Goal: Task Accomplishment & Management: Use online tool/utility

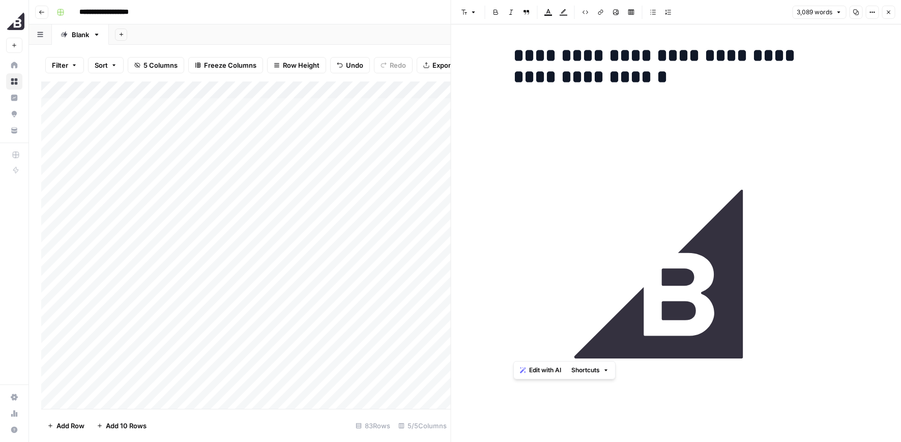
scroll to position [7846, 0]
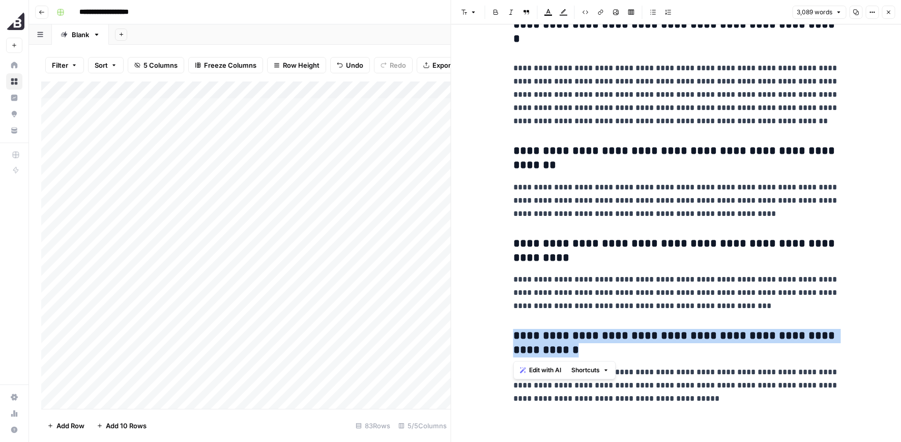
click at [887, 13] on icon "button" at bounding box center [889, 13] width 4 height 4
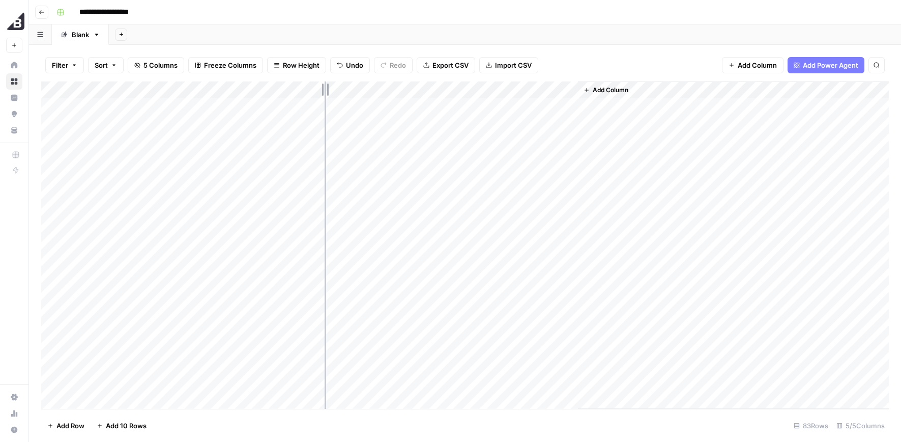
drag, startPoint x: 242, startPoint y: 85, endPoint x: 326, endPoint y: 96, distance: 84.2
click at [327, 95] on div "Add Column" at bounding box center [465, 244] width 848 height 327
drag, startPoint x: 328, startPoint y: 87, endPoint x: 408, endPoint y: 101, distance: 81.7
click at [408, 101] on div "Add Column" at bounding box center [465, 244] width 848 height 327
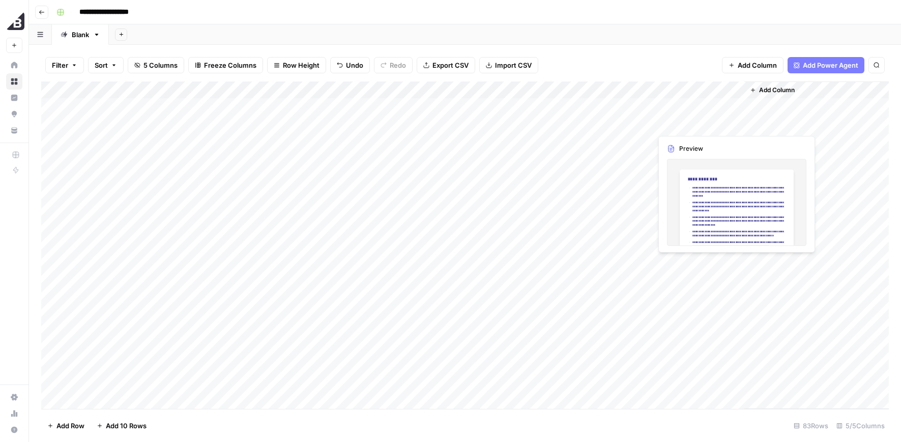
click at [698, 122] on div "Add Column" at bounding box center [465, 244] width 848 height 327
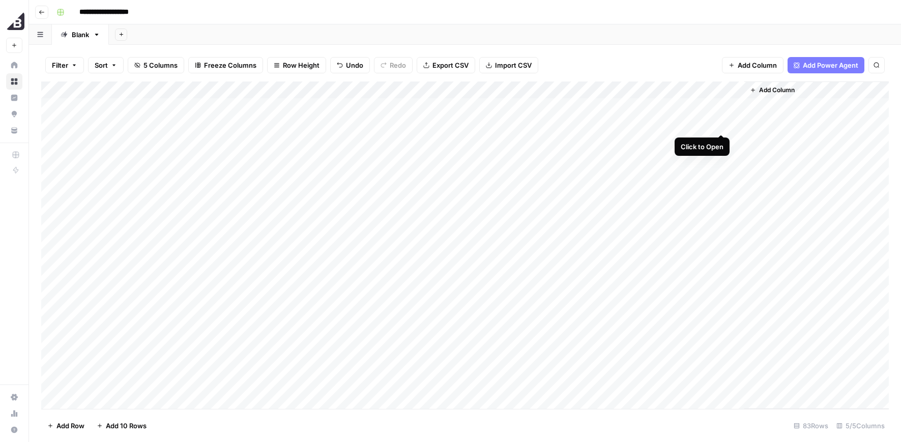
click at [722, 120] on div "Add Column" at bounding box center [465, 244] width 848 height 327
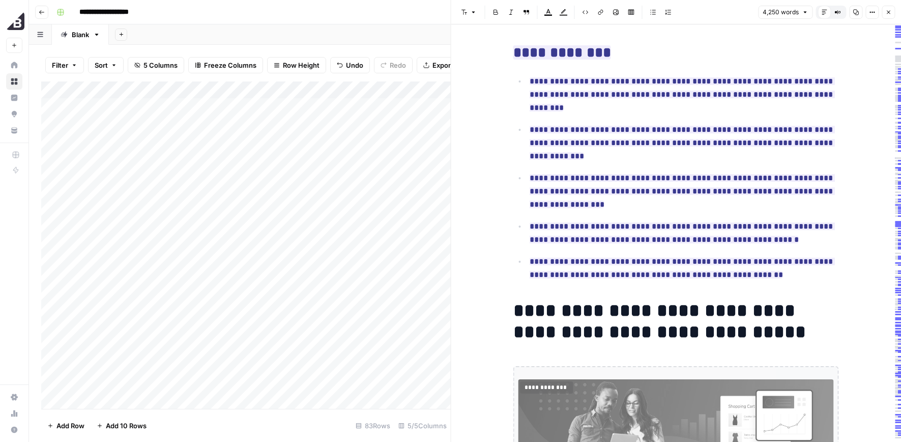
click at [885, 9] on button "Close" at bounding box center [888, 12] width 13 height 13
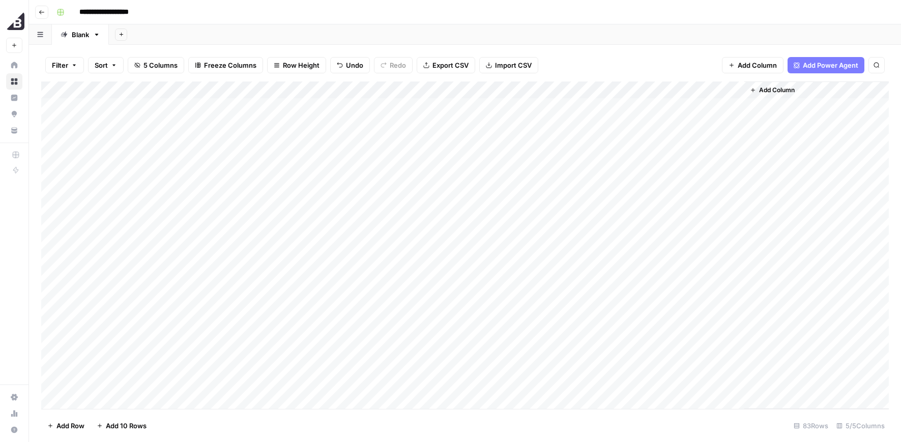
click at [735, 122] on div "Add Column" at bounding box center [465, 244] width 848 height 327
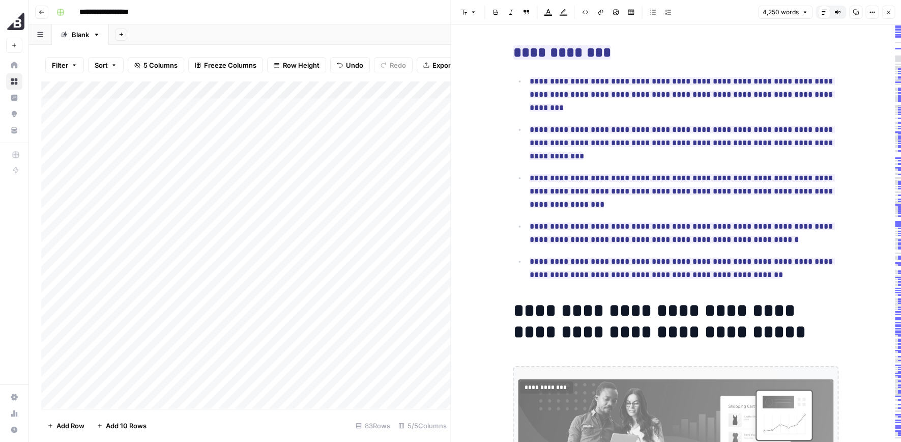
click at [886, 12] on icon "button" at bounding box center [889, 12] width 6 height 6
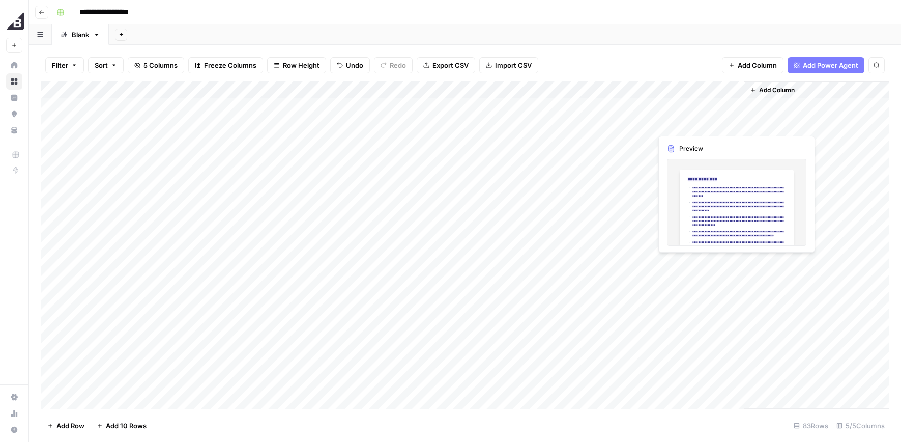
click at [664, 122] on div "Add Column" at bounding box center [465, 244] width 848 height 327
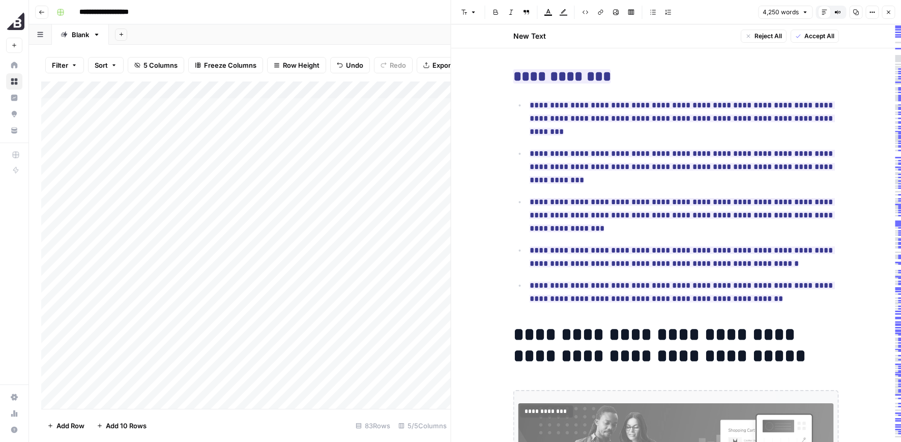
click at [808, 34] on span "Accept All" at bounding box center [820, 36] width 30 height 9
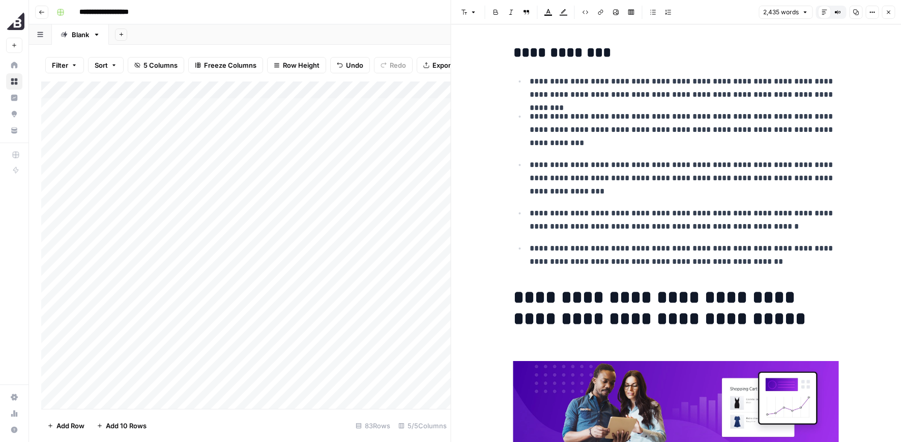
scroll to position [5172, 0]
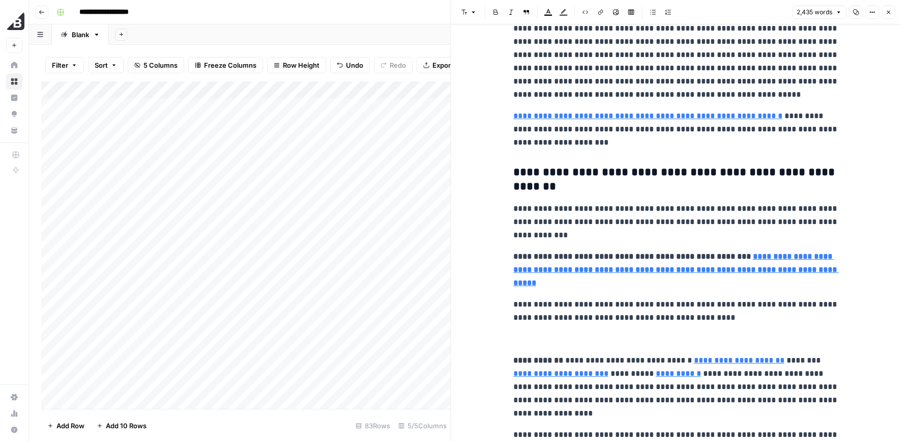
type input "[URL][DOMAIN_NAME]"
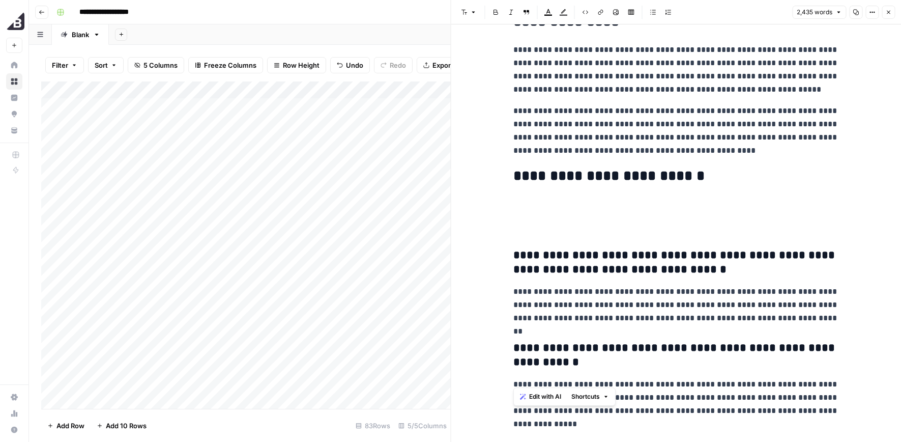
scroll to position [5208, 0]
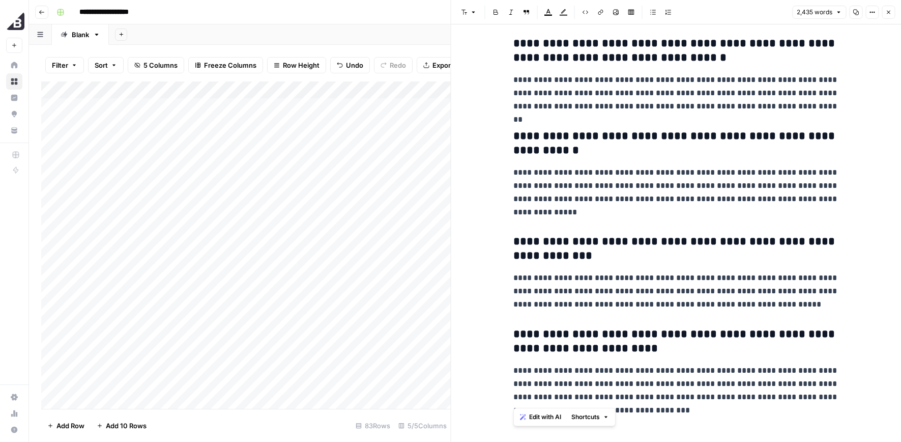
drag, startPoint x: 511, startPoint y: 297, endPoint x: 858, endPoint y: 409, distance: 364.8
copy div "**********"
